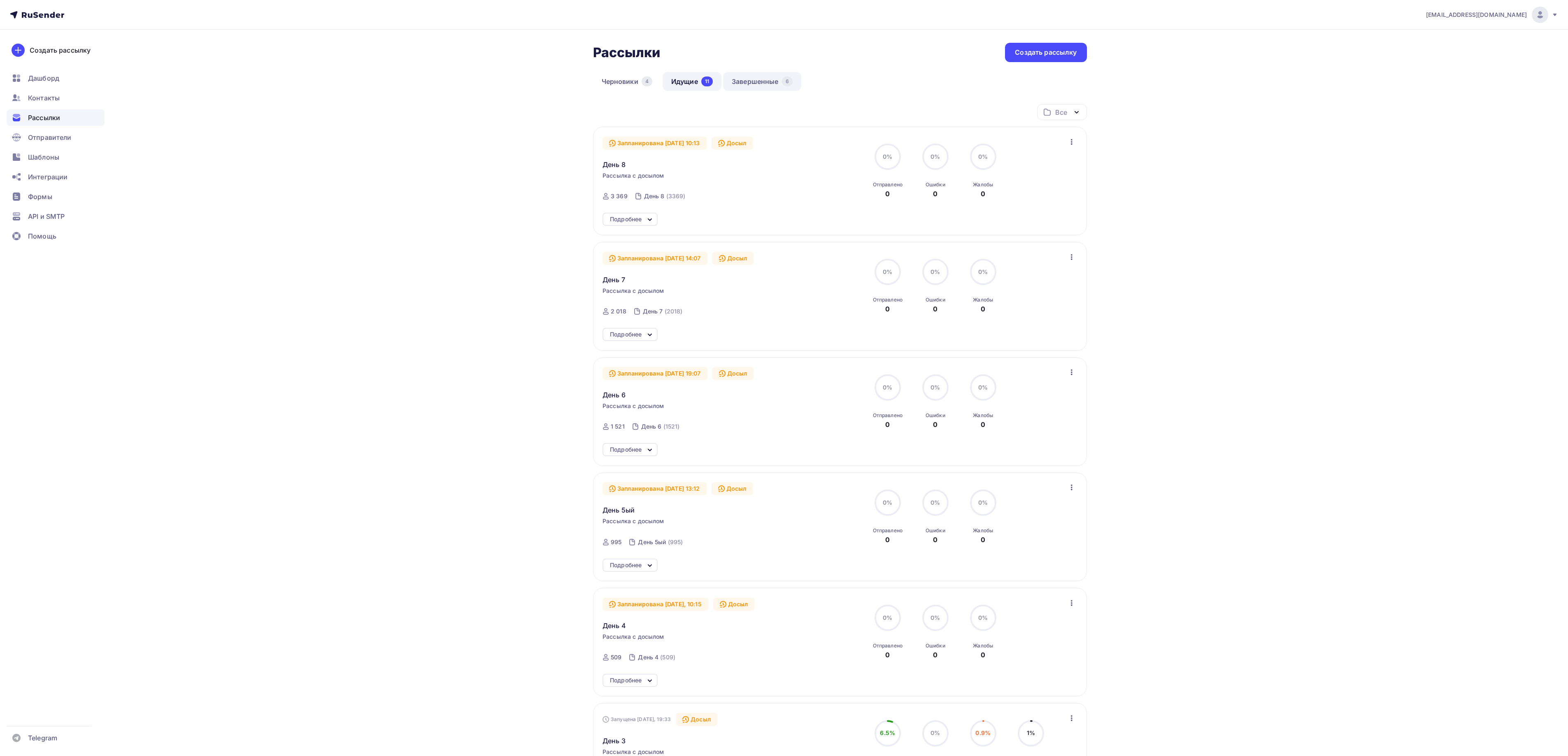
click at [742, 82] on link "Завершенные 6" at bounding box center [762, 81] width 78 height 19
click at [696, 79] on link "Идущие 10" at bounding box center [693, 81] width 60 height 19
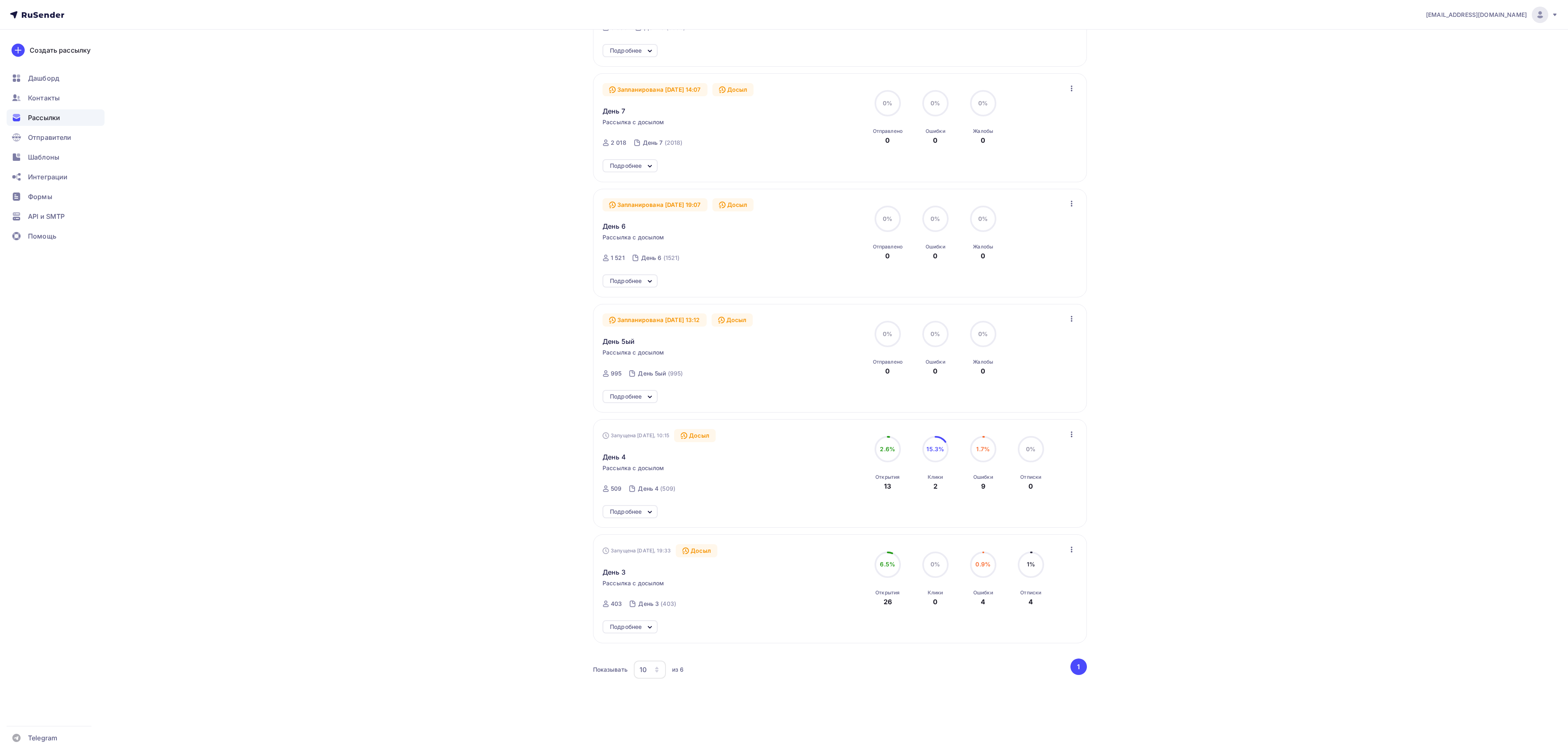
scroll to position [181, 0]
click at [619, 216] on span "День 6" at bounding box center [614, 220] width 23 height 10
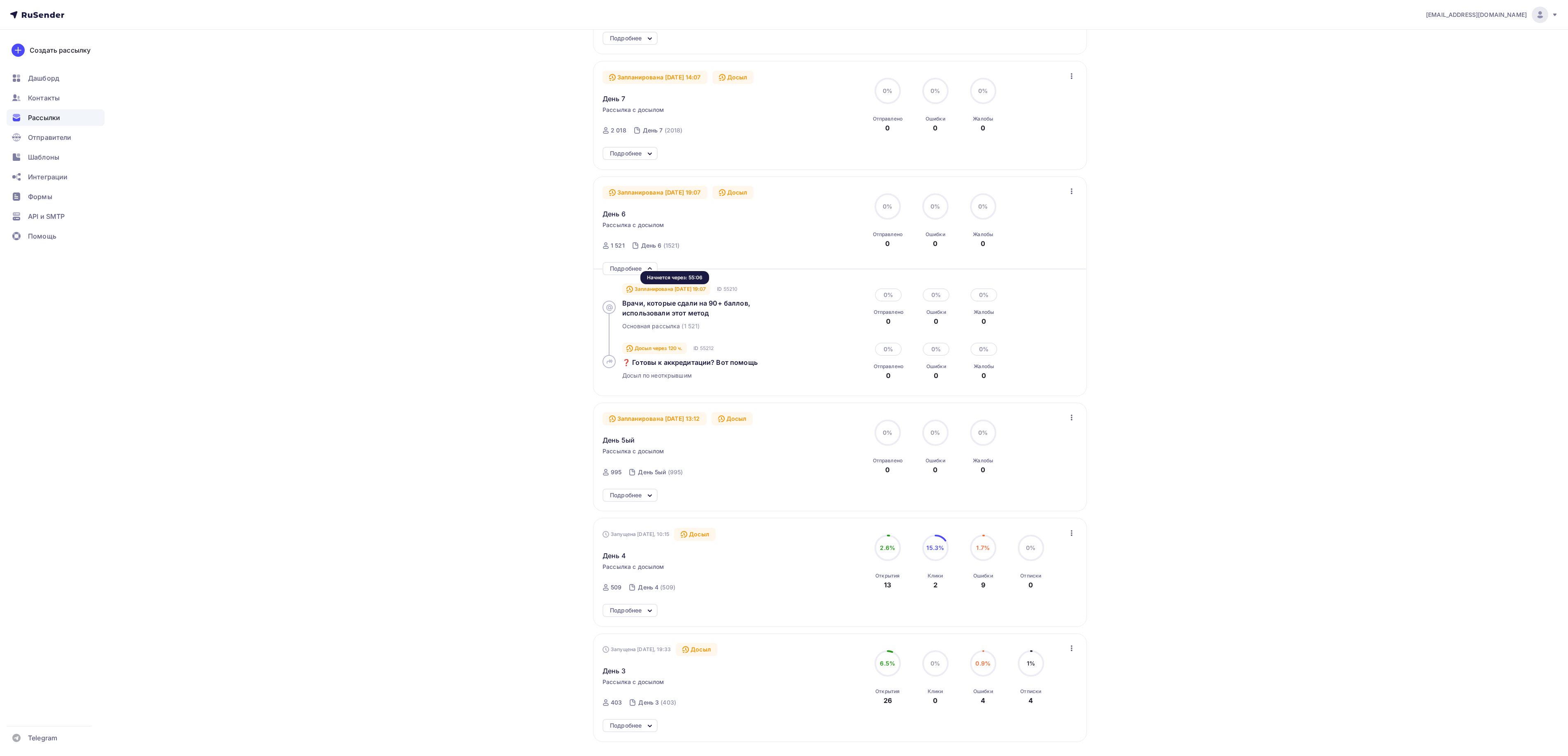
click at [686, 292] on div "Запланирована [DATE] 19:07" at bounding box center [666, 289] width 88 height 12
click at [676, 308] on span "Врачи, которые сдали на 90+ баллов, использовали этот метод" at bounding box center [686, 308] width 128 height 18
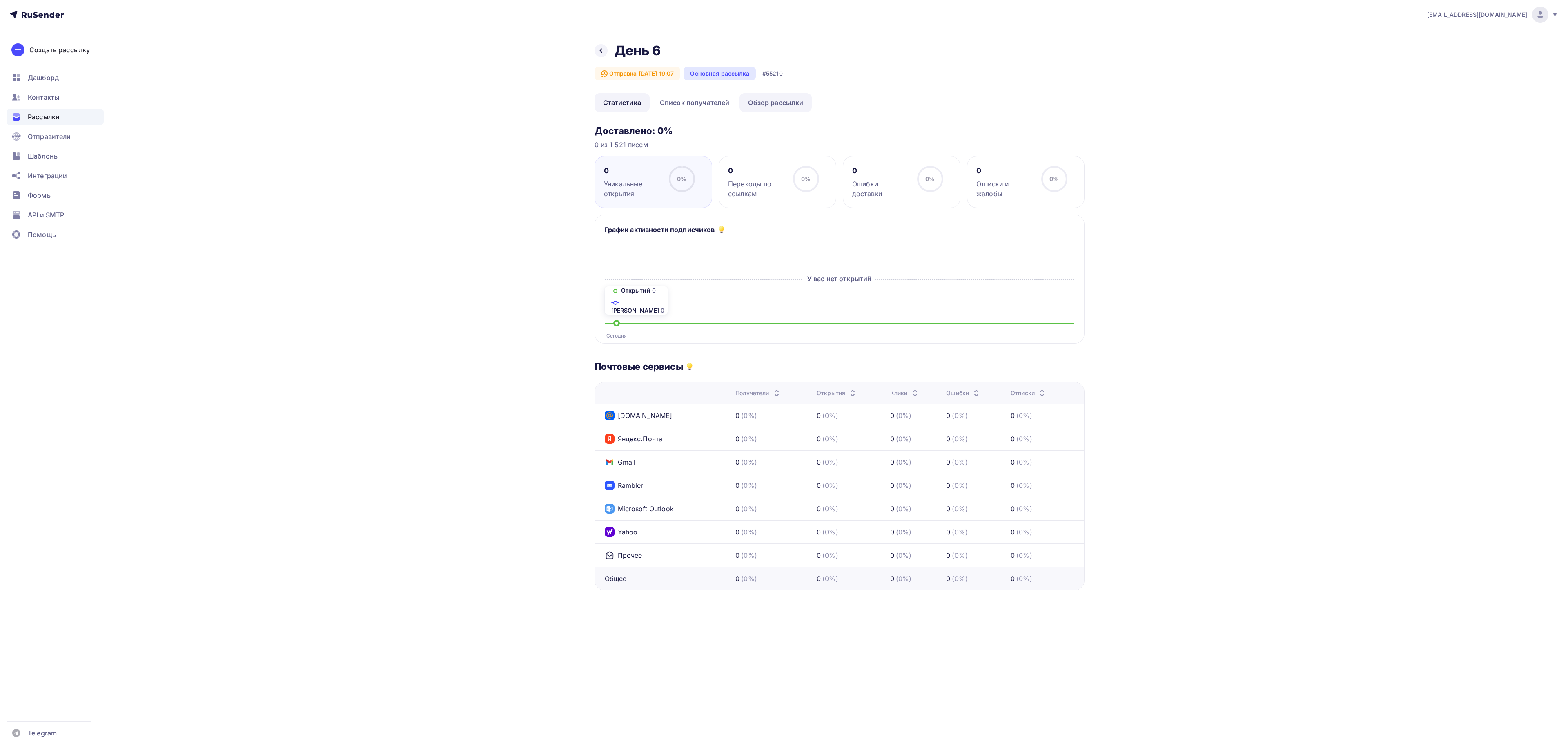
click at [767, 106] on link "Обзор рассылки" at bounding box center [775, 102] width 72 height 19
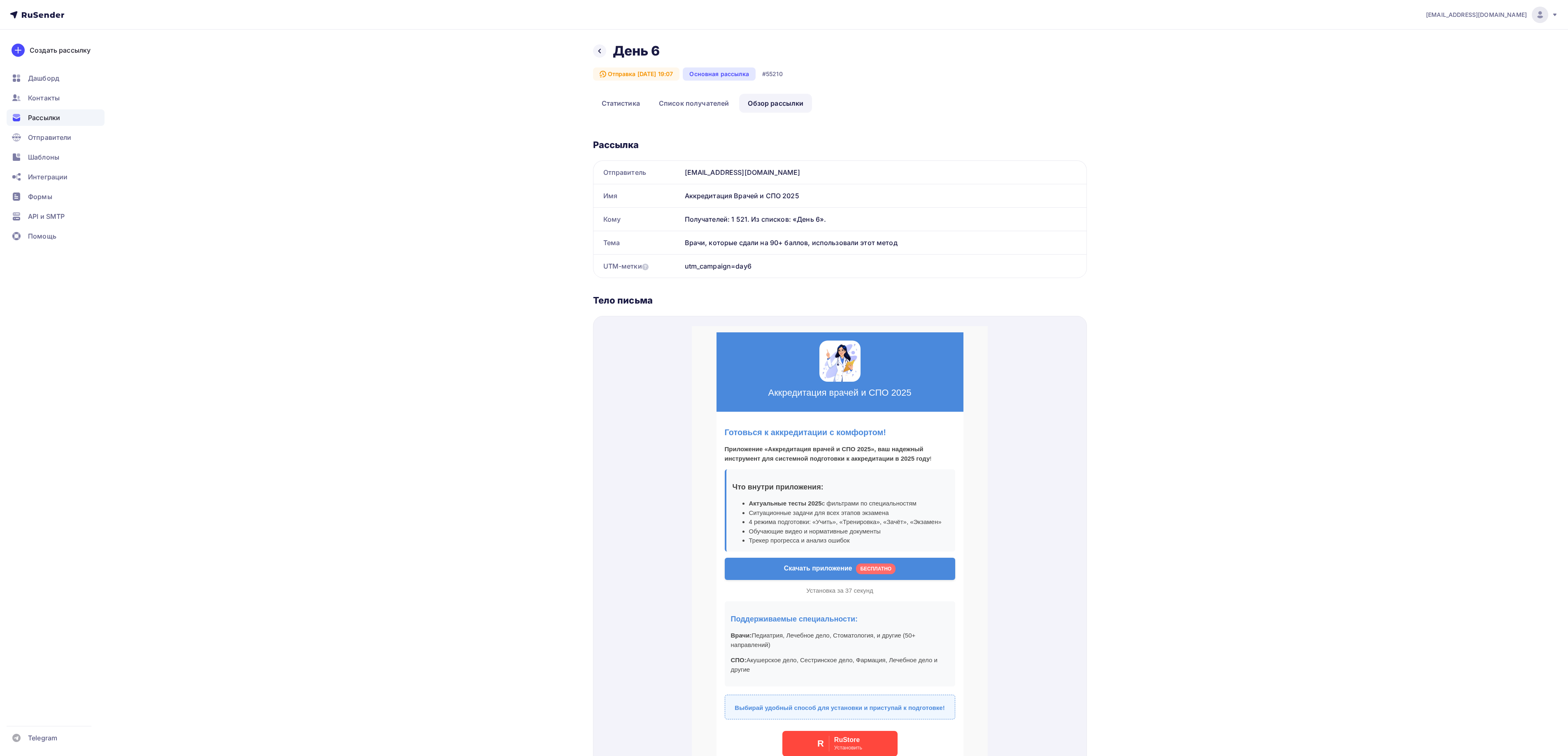
click at [53, 17] on icon at bounding box center [52, 14] width 5 height 6
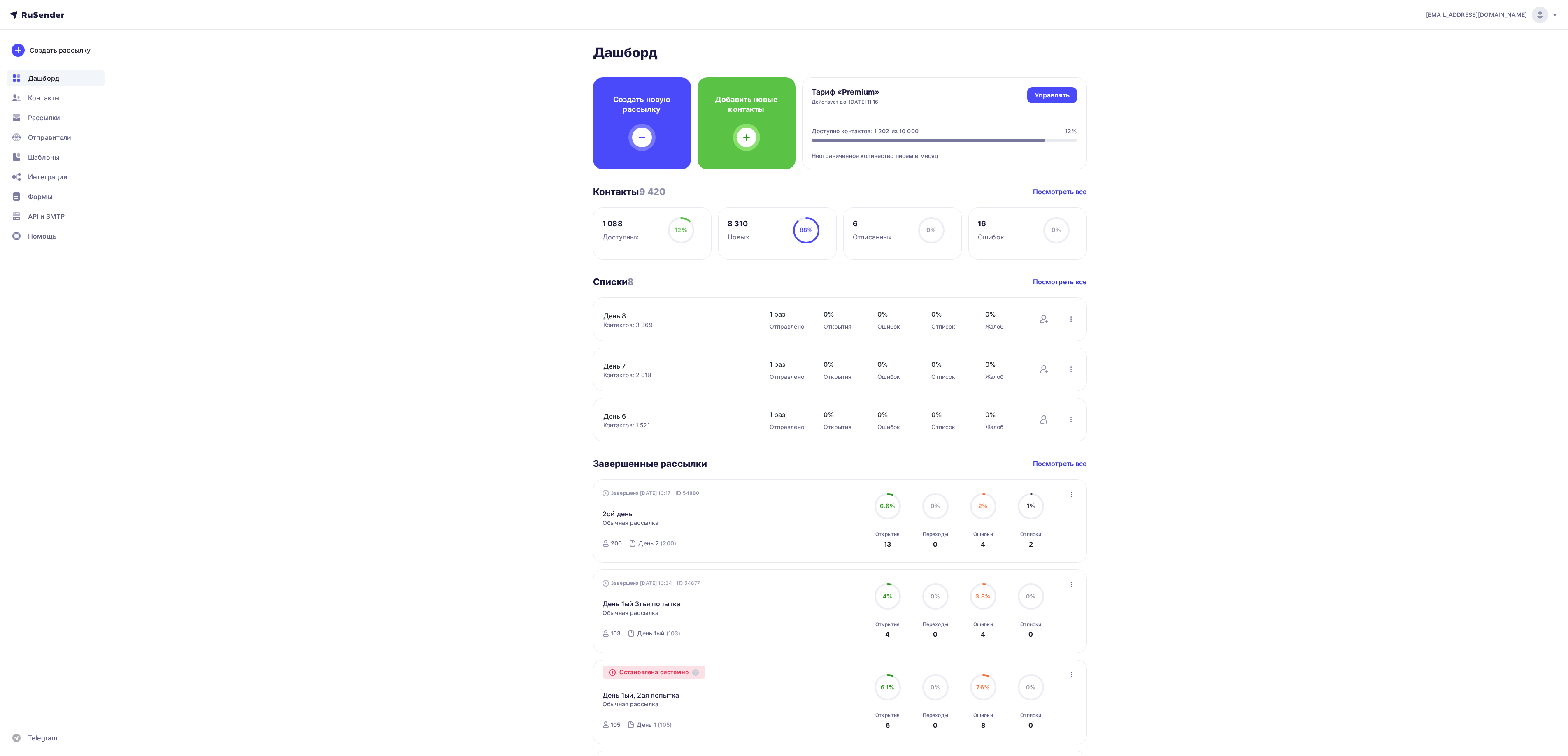
click at [1483, 12] on span "[EMAIL_ADDRESS][DOMAIN_NAME]" at bounding box center [1476, 14] width 101 height 8
click at [1443, 36] on span "Аккаунт" at bounding box center [1448, 36] width 27 height 10
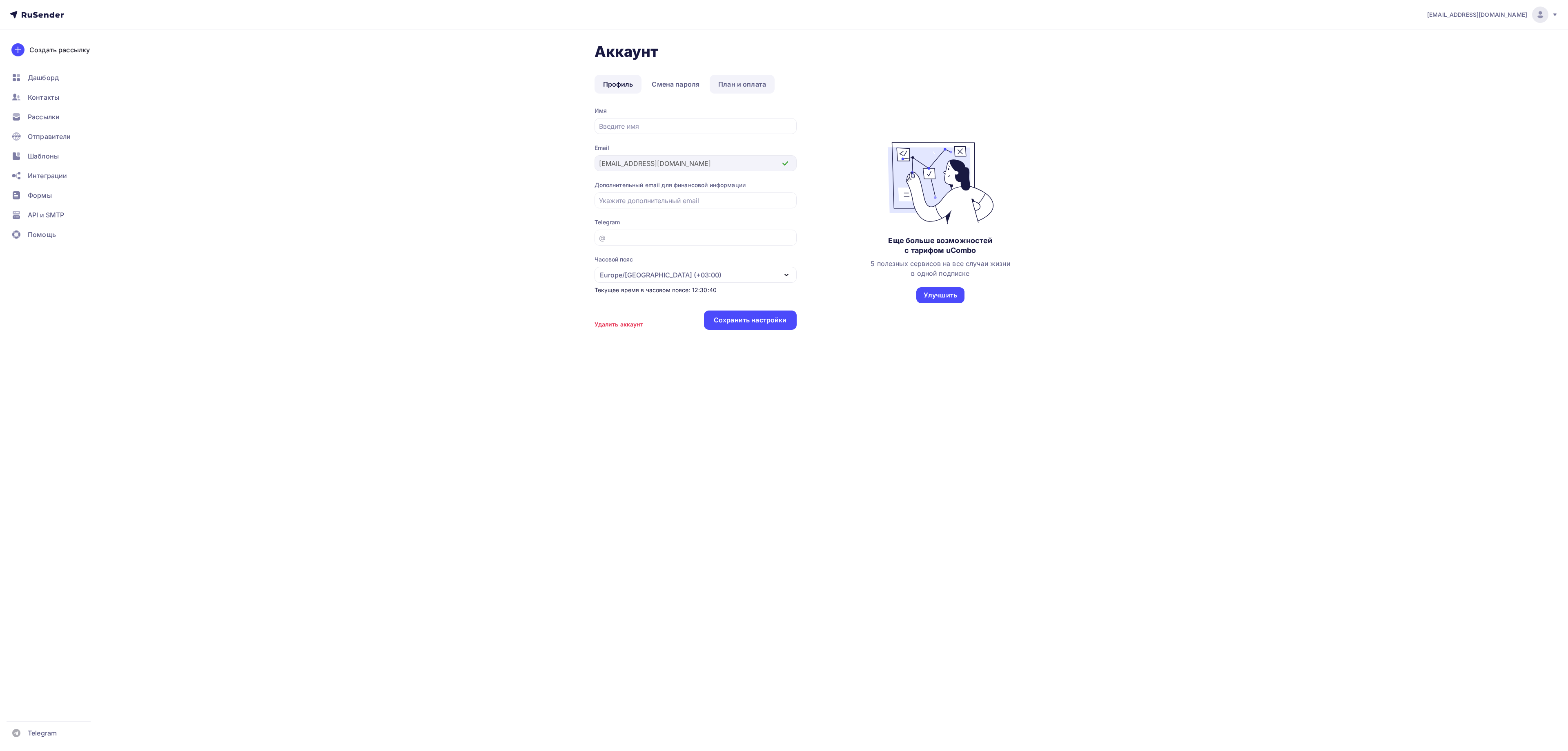
click at [733, 85] on link "План и оплата" at bounding box center [742, 84] width 65 height 19
